Goal: Task Accomplishment & Management: Manage account settings

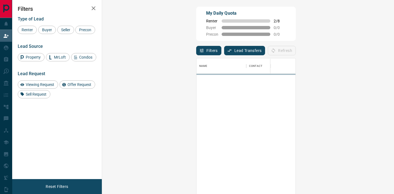
scroll to position [146, 280]
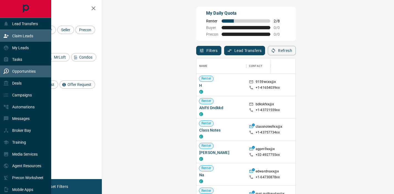
click at [21, 70] on p "Opportunities" at bounding box center [24, 71] width 24 height 4
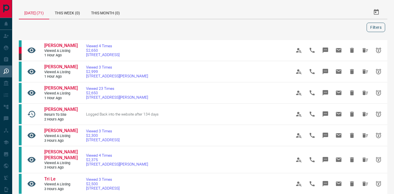
click at [382, 28] on button "Filters" at bounding box center [376, 27] width 19 height 9
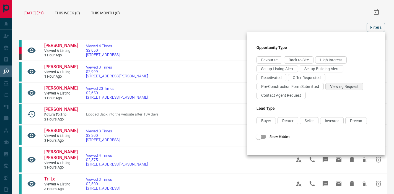
click at [338, 88] on span "Viewing Request" at bounding box center [344, 86] width 29 height 4
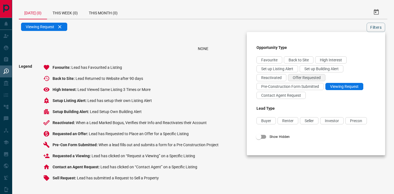
click at [314, 78] on span "Offer Requested" at bounding box center [307, 78] width 28 height 4
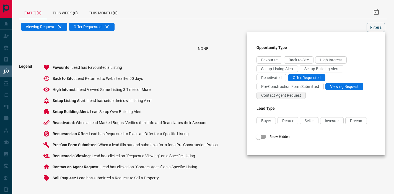
click at [289, 95] on span "Contact Agent Request" at bounding box center [281, 95] width 40 height 4
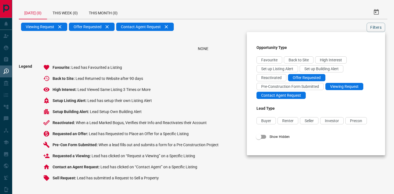
click at [74, 12] on div at bounding box center [197, 97] width 394 height 194
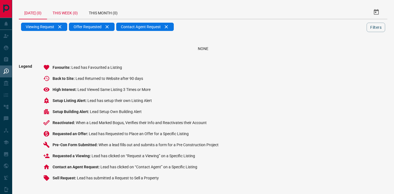
click at [66, 14] on div "This Week (0)" at bounding box center [65, 12] width 36 height 13
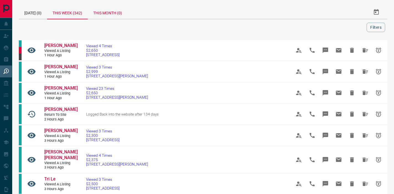
click at [108, 14] on div "This Month (0)" at bounding box center [108, 12] width 40 height 13
click at [379, 13] on icon "Select Date Range" at bounding box center [376, 12] width 5 height 6
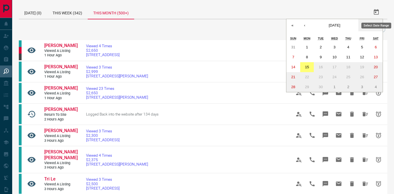
click at [379, 13] on icon "Select Date Range" at bounding box center [376, 12] width 5 height 6
click at [318, 7] on div "« ‹ [DATE] › » [PERSON_NAME] Wed Thu Fri Sat 31 1 2 3 4 5 6 7 8 9 10 11 12 13 1…" at bounding box center [332, 12] width 111 height 13
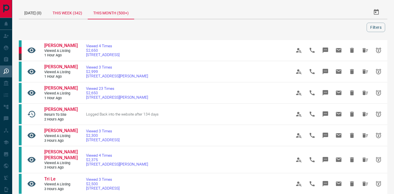
click at [70, 14] on div "This Week (342)" at bounding box center [67, 12] width 41 height 13
click at [371, 28] on button "Filters" at bounding box center [376, 27] width 19 height 9
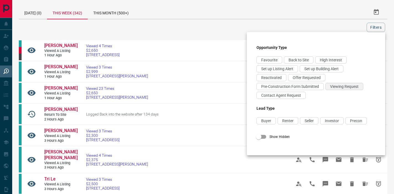
click at [339, 87] on span "Viewing Request" at bounding box center [344, 86] width 29 height 4
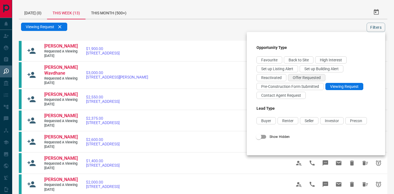
click at [312, 78] on span "Offer Requested" at bounding box center [307, 78] width 28 height 4
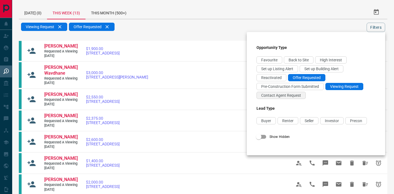
click at [289, 95] on span "Contact Agent Request" at bounding box center [281, 95] width 40 height 4
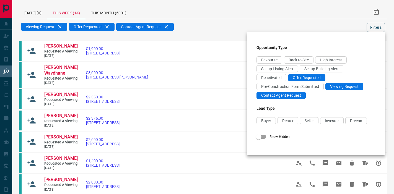
click at [242, 7] on div at bounding box center [197, 97] width 394 height 194
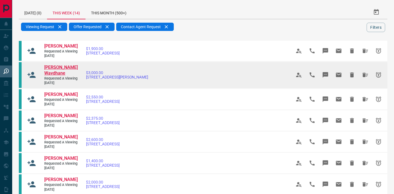
click at [59, 76] on span "[PERSON_NAME] Wavdhane" at bounding box center [60, 70] width 33 height 11
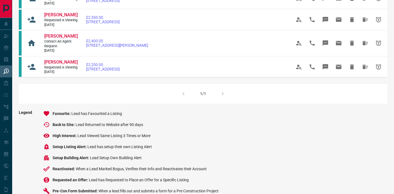
scroll to position [278, 0]
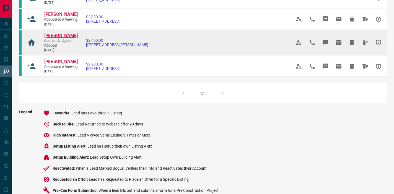
click at [65, 38] on span "[PERSON_NAME]" at bounding box center [60, 35] width 33 height 5
